Goal: Information Seeking & Learning: Compare options

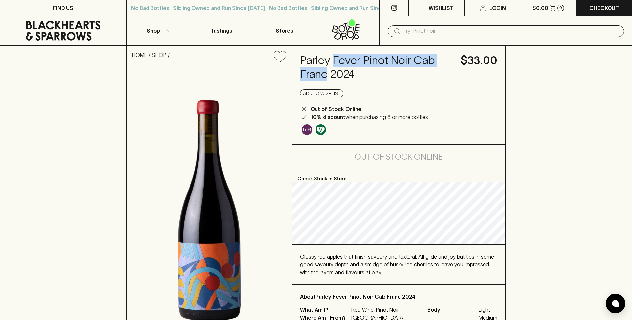
drag, startPoint x: 327, startPoint y: 74, endPoint x: 333, endPoint y: 61, distance: 14.0
click at [333, 61] on h4 "Parley Fever Pinot Noir Cab Franc 2024" at bounding box center [376, 68] width 153 height 28
copy h4 "Fever Pinot Noir Cab Franc"
click at [438, 33] on input "text" at bounding box center [510, 31] width 215 height 11
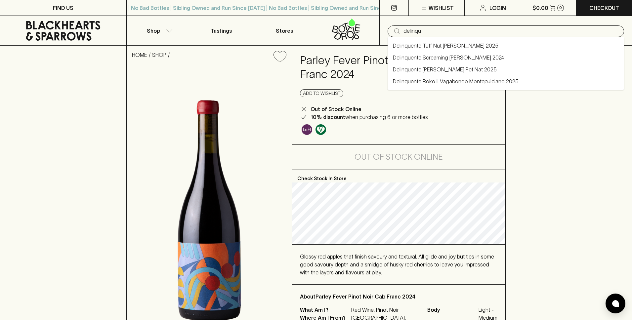
click at [450, 57] on link "Delinquente Screaming [PERSON_NAME] 2024" at bounding box center [448, 58] width 111 height 8
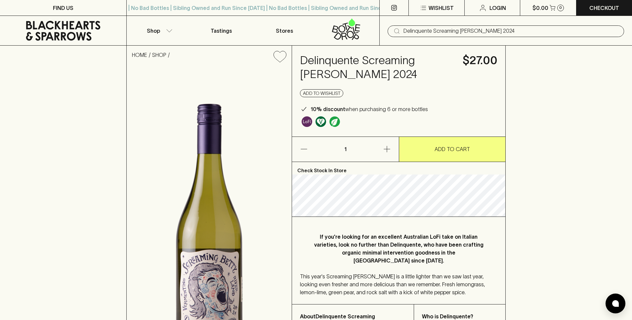
type input "Delinquente Screaming [PERSON_NAME] 2024"
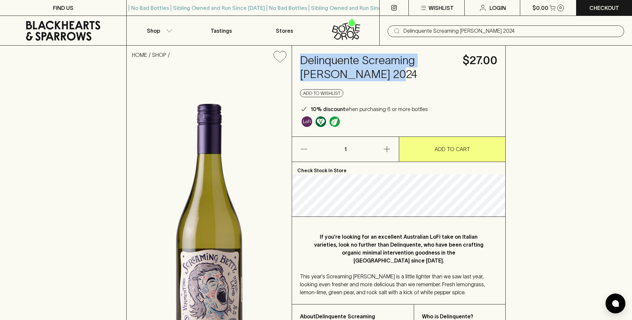
drag, startPoint x: 355, startPoint y: 74, endPoint x: 302, endPoint y: 60, distance: 55.1
click at [302, 60] on h4 "Delinquente Screaming [PERSON_NAME] 2024" at bounding box center [377, 68] width 155 height 28
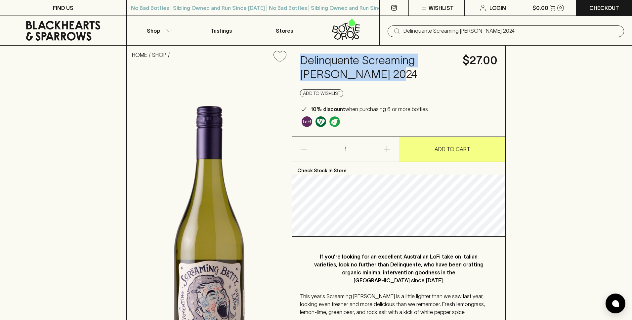
copy h4 "Delinquente Screaming [PERSON_NAME]"
